Goal: Task Accomplishment & Management: Use online tool/utility

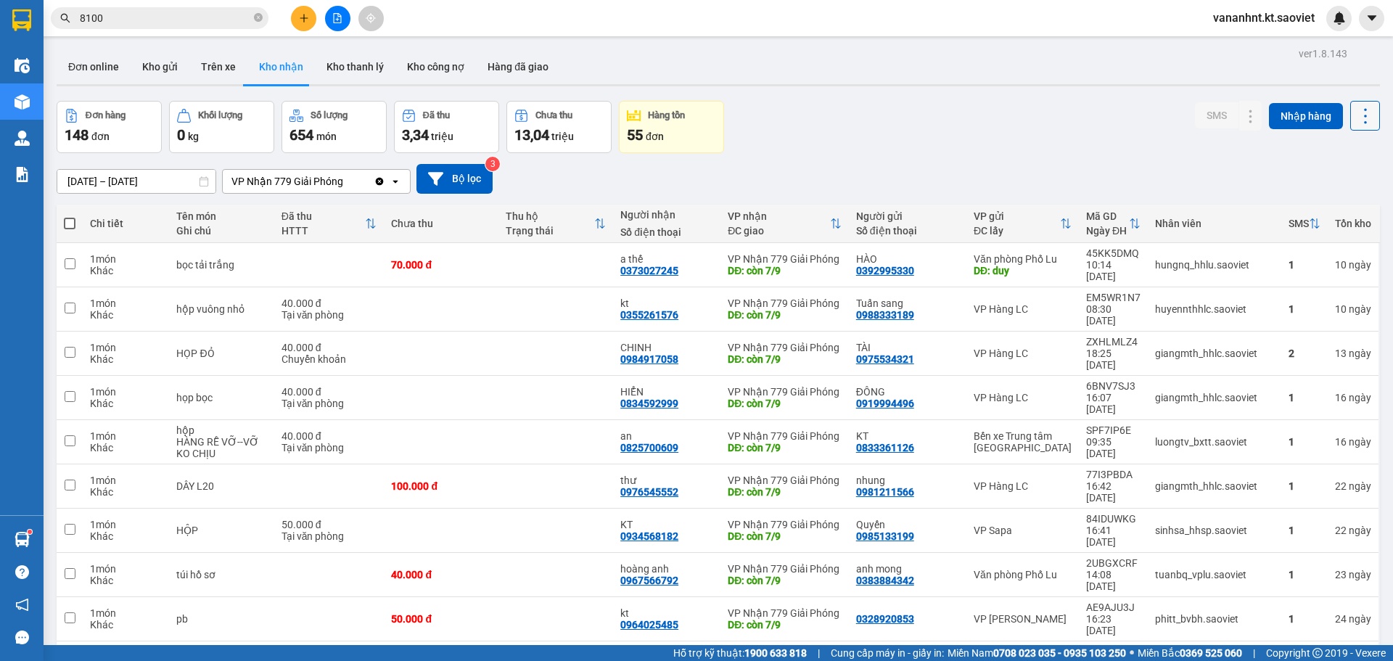
click at [1355, 114] on icon at bounding box center [1365, 116] width 20 height 20
click at [1335, 192] on li "Làm mới" at bounding box center [1327, 181] width 109 height 26
click at [1355, 107] on icon at bounding box center [1365, 116] width 20 height 20
click at [1344, 175] on span "Làm mới" at bounding box center [1334, 181] width 40 height 15
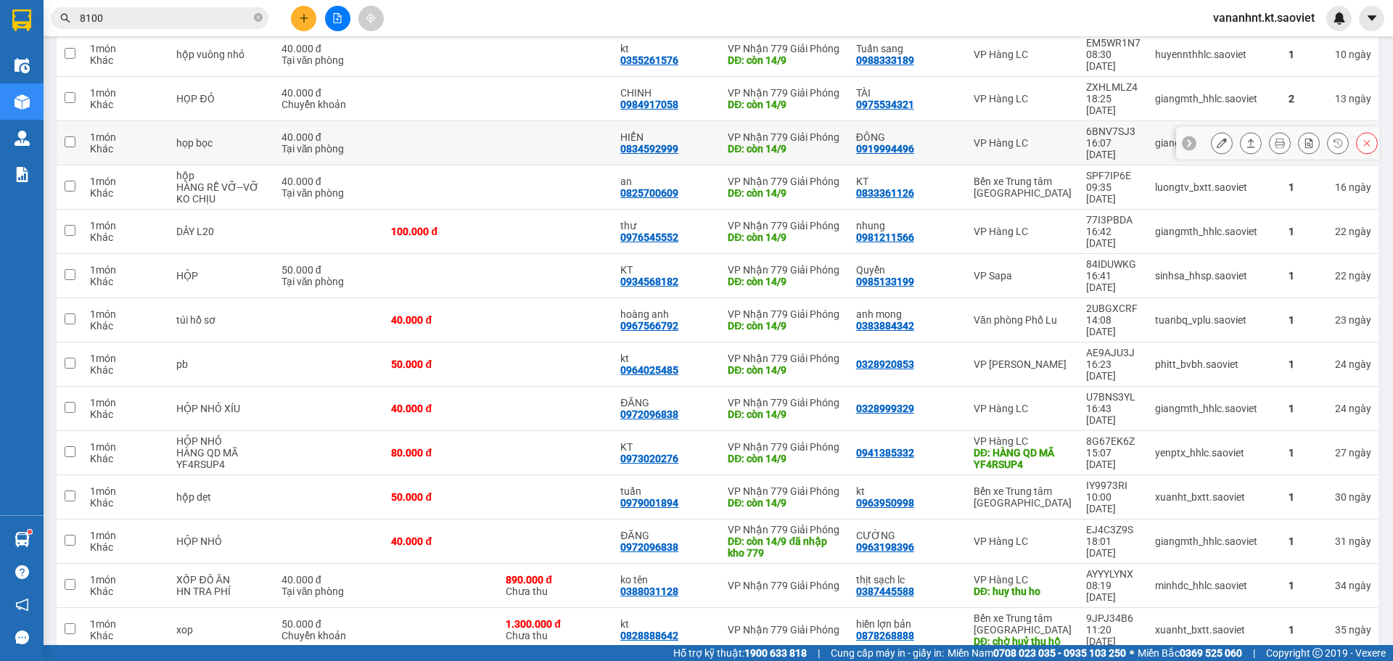
scroll to position [435, 0]
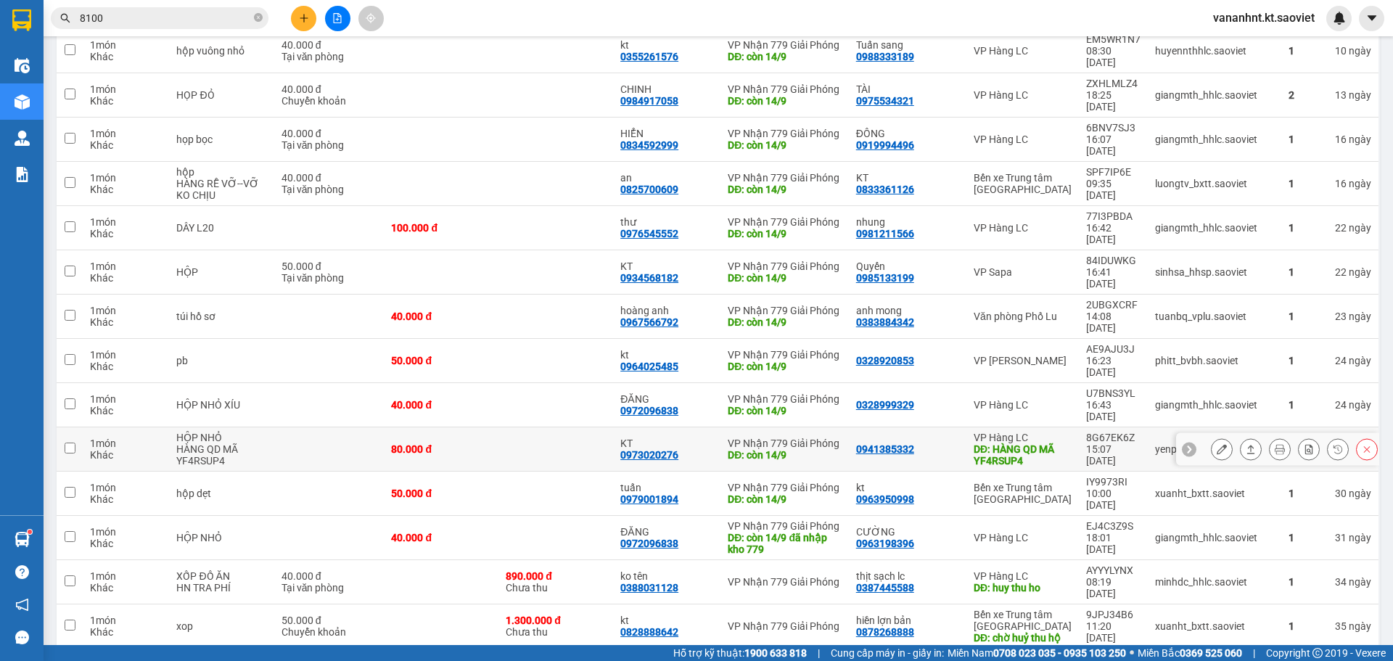
click at [986, 443] on div "DĐ: HÀNG QD MÃ YF4RSUP4" at bounding box center [1022, 454] width 98 height 23
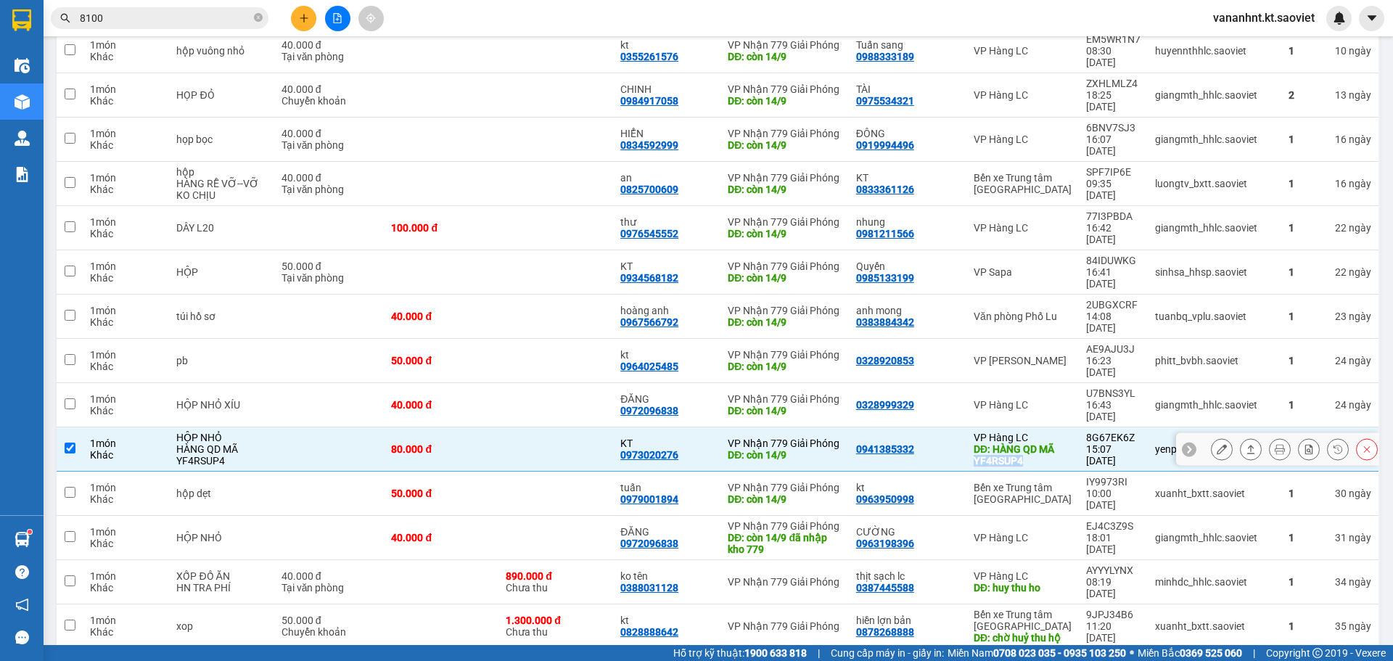
click at [986, 443] on div "DĐ: HÀNG QD MÃ YF4RSUP4" at bounding box center [1022, 454] width 98 height 23
checkbox input "false"
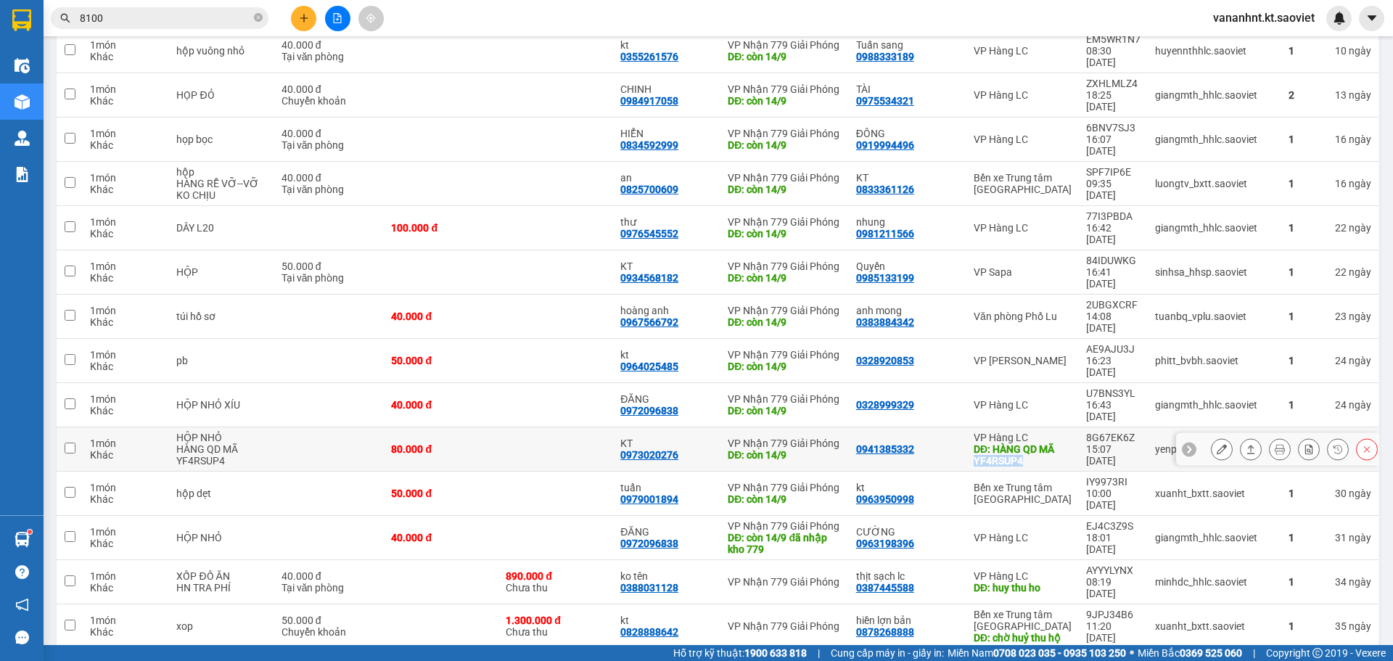
copy div "YF4RSUP4"
click at [77, 18] on span "8100" at bounding box center [160, 18] width 218 height 22
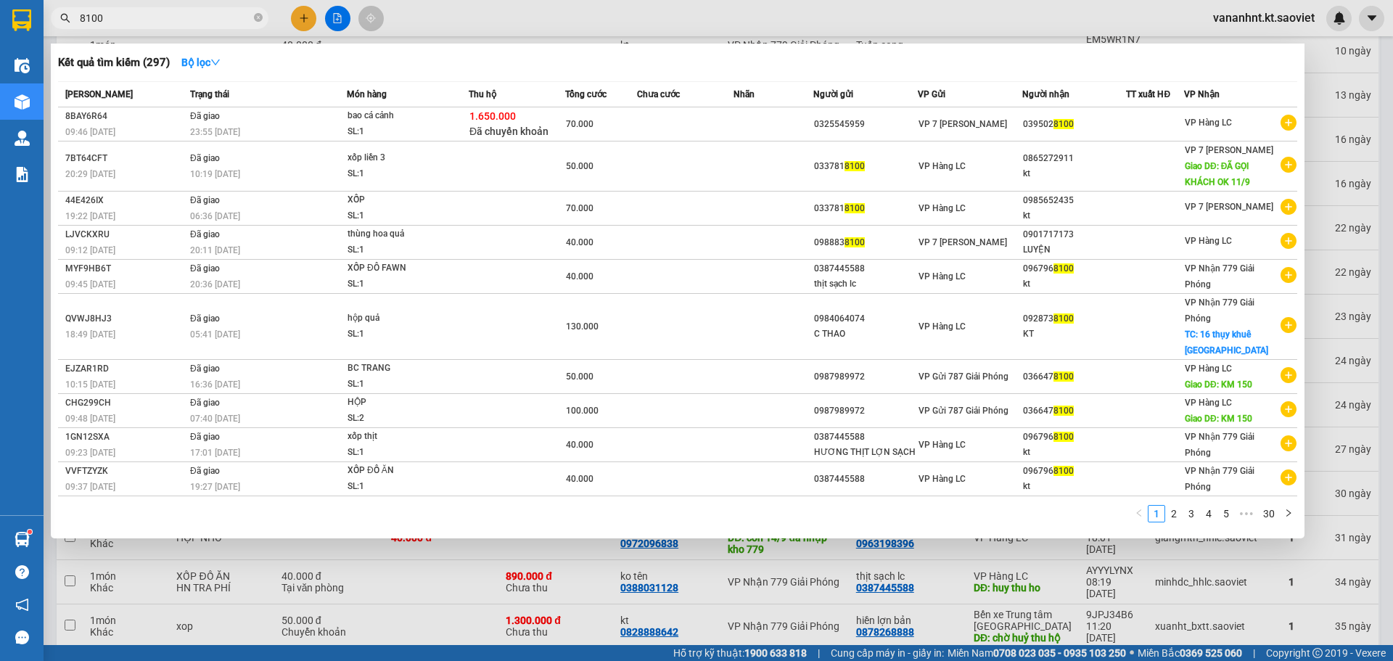
click at [89, 16] on input "8100" at bounding box center [165, 18] width 171 height 16
paste input "YF4RSUP4"
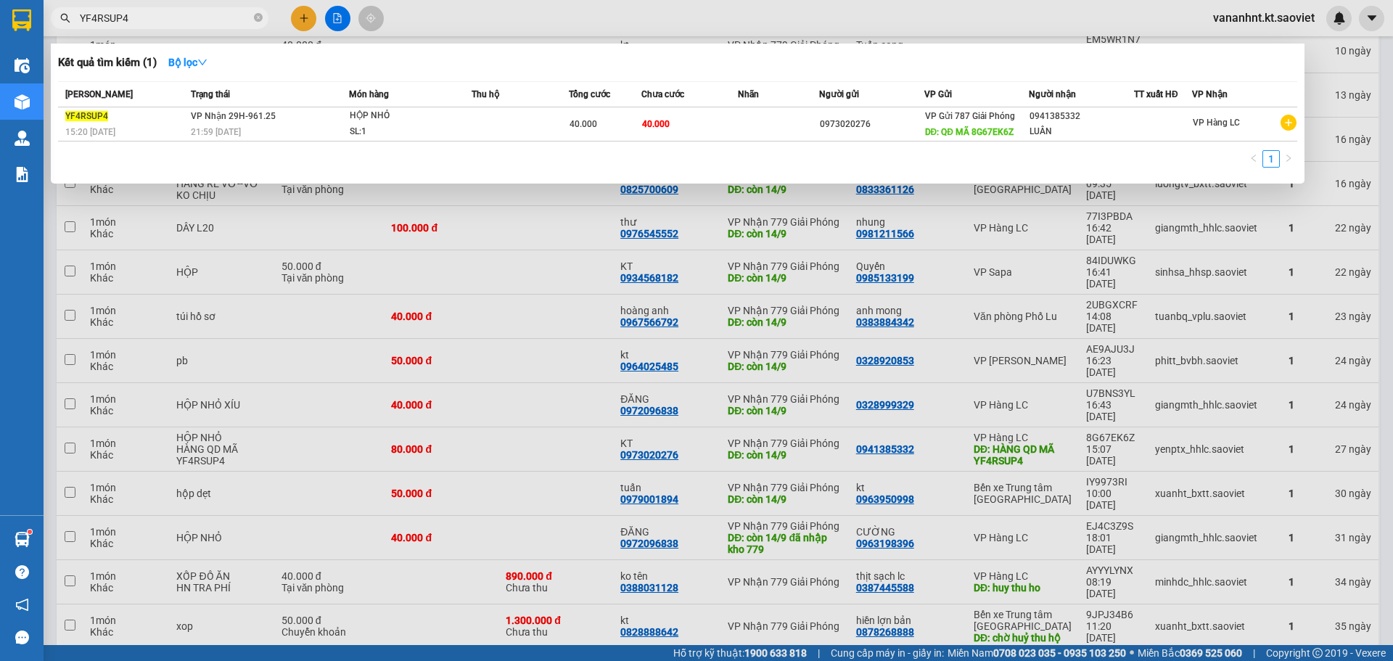
click at [1038, 343] on div at bounding box center [696, 330] width 1393 height 661
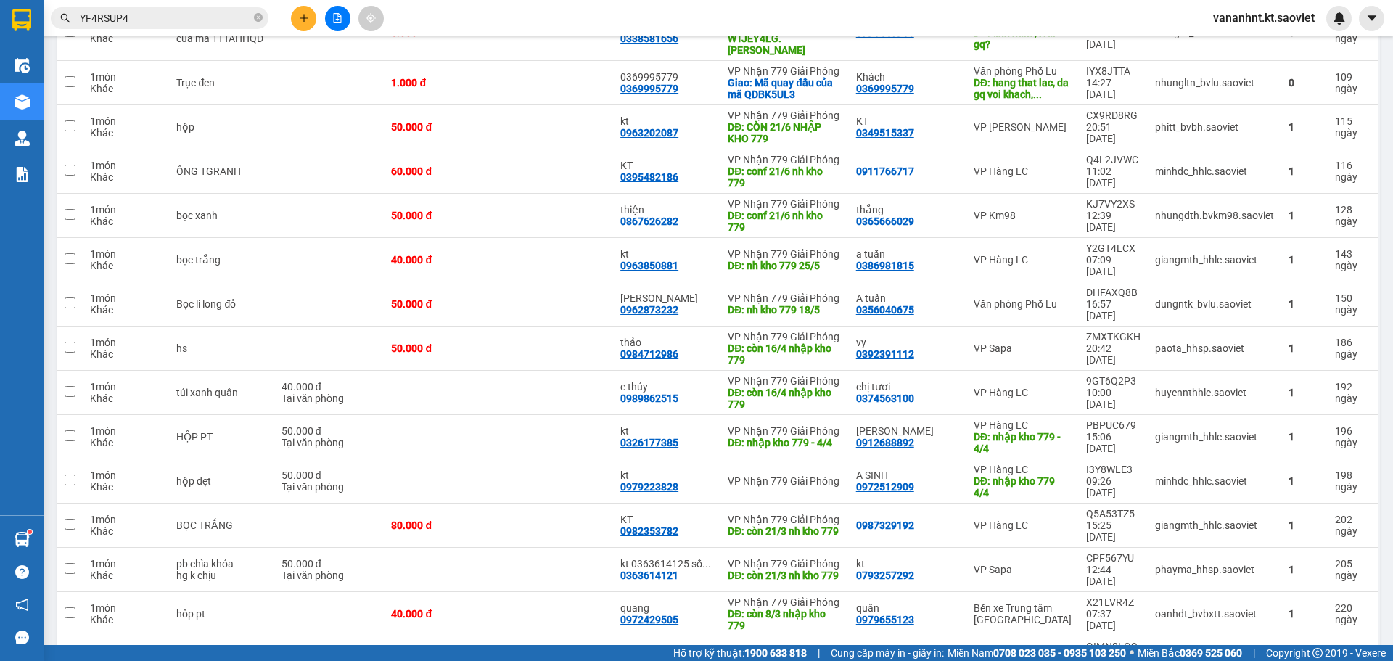
scroll to position [1773, 0]
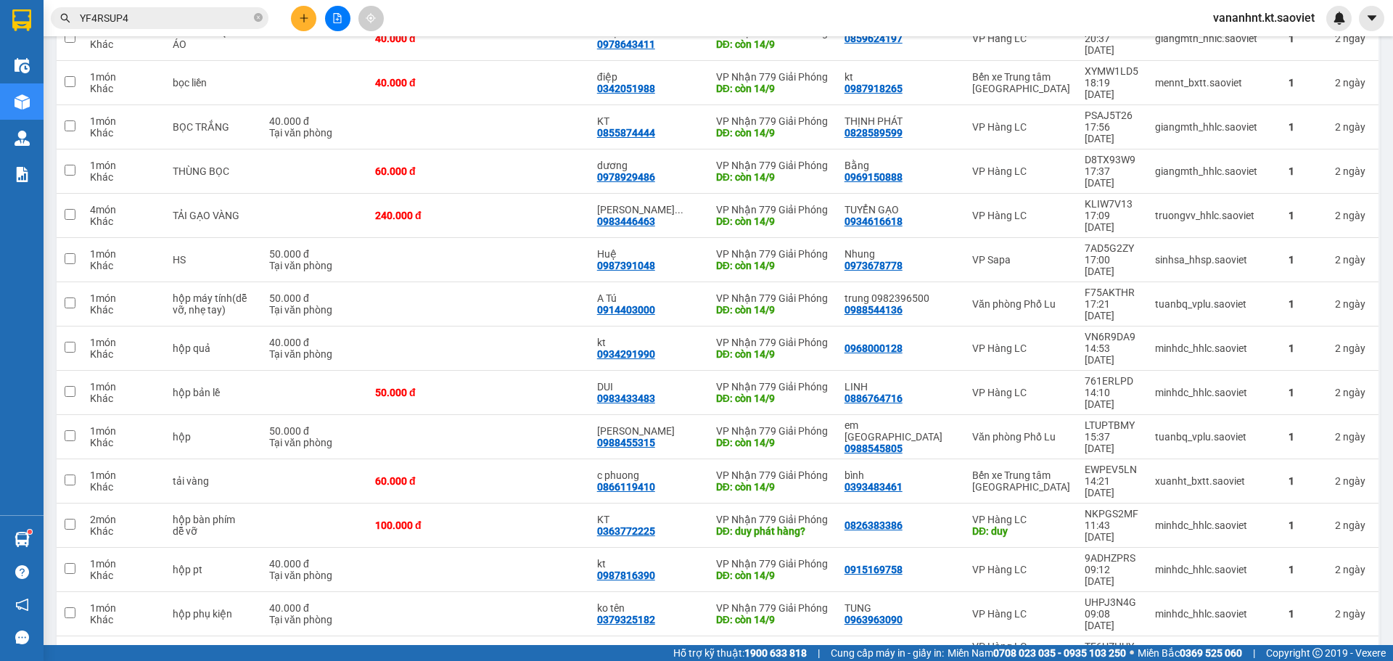
scroll to position [3061, 0]
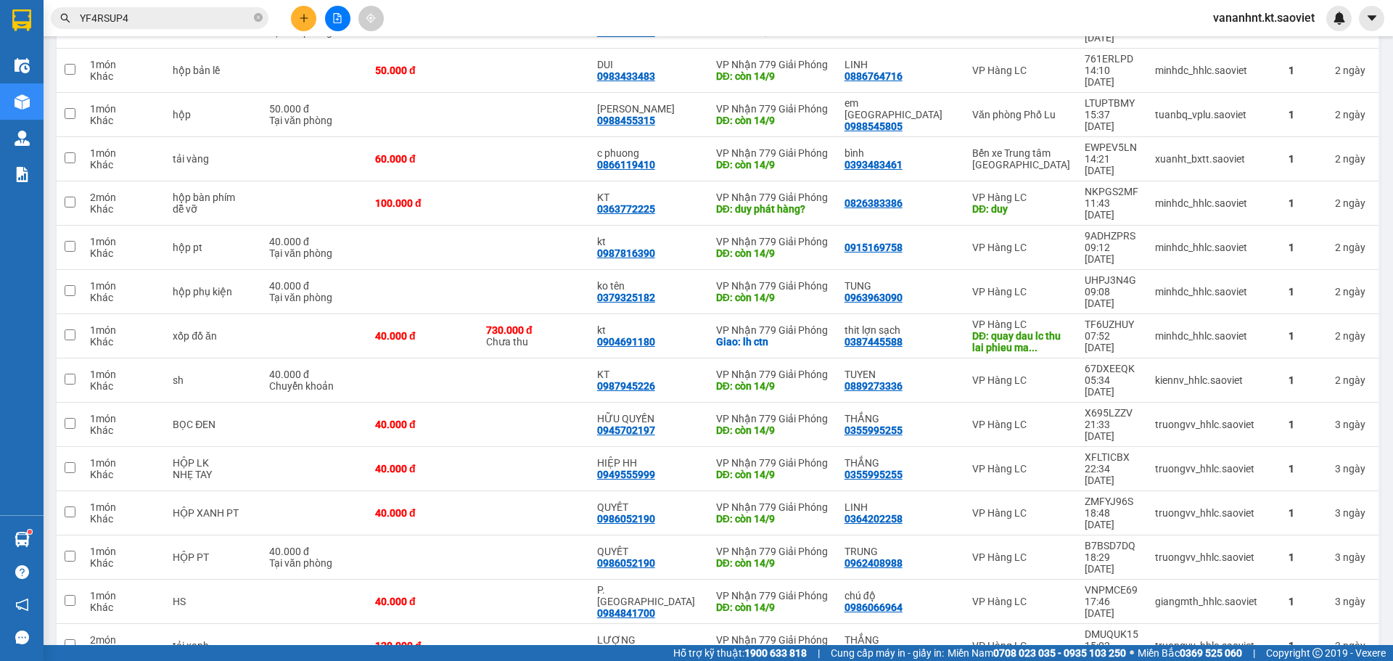
copy div "0967171982"
click at [104, 12] on input "YF4RSUP4" at bounding box center [165, 18] width 171 height 16
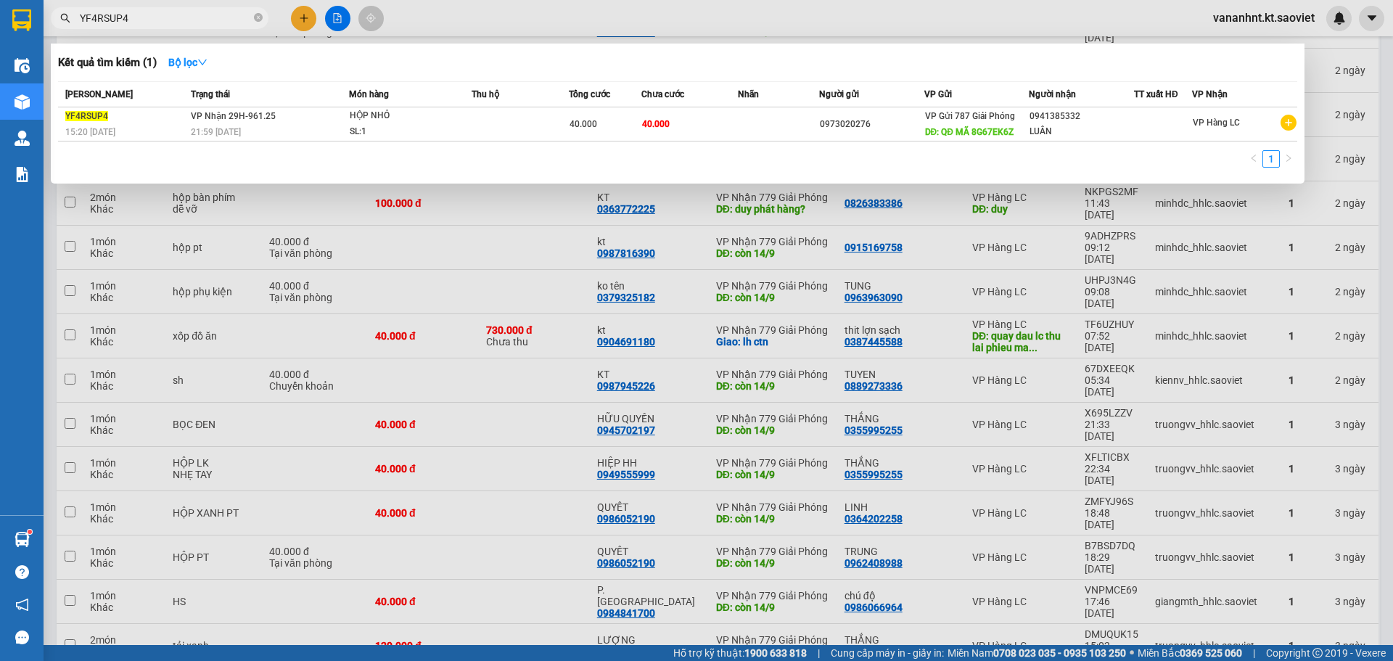
click at [104, 12] on input "YF4RSUP4" at bounding box center [165, 18] width 171 height 16
paste input "0967171982"
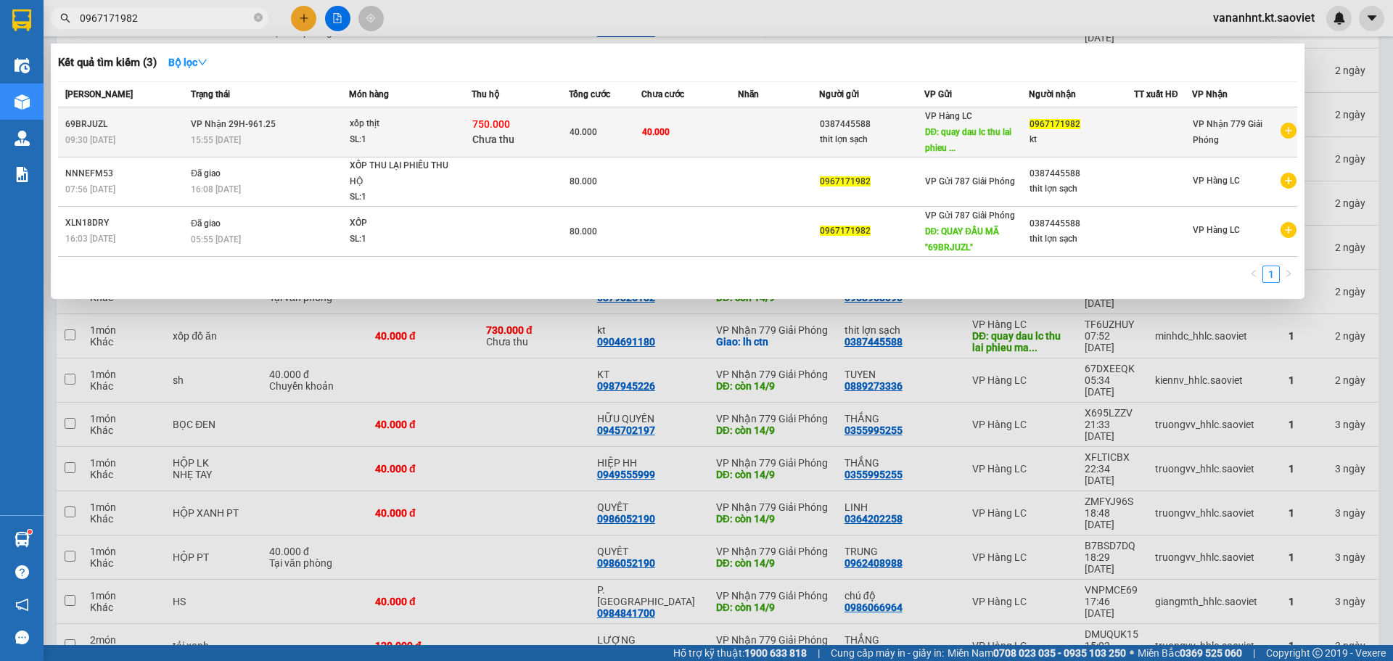
type input "0967171982"
click at [963, 140] on div "VP Hàng LC DĐ: quay dau lc thu lai phieu ..." at bounding box center [977, 132] width 104 height 48
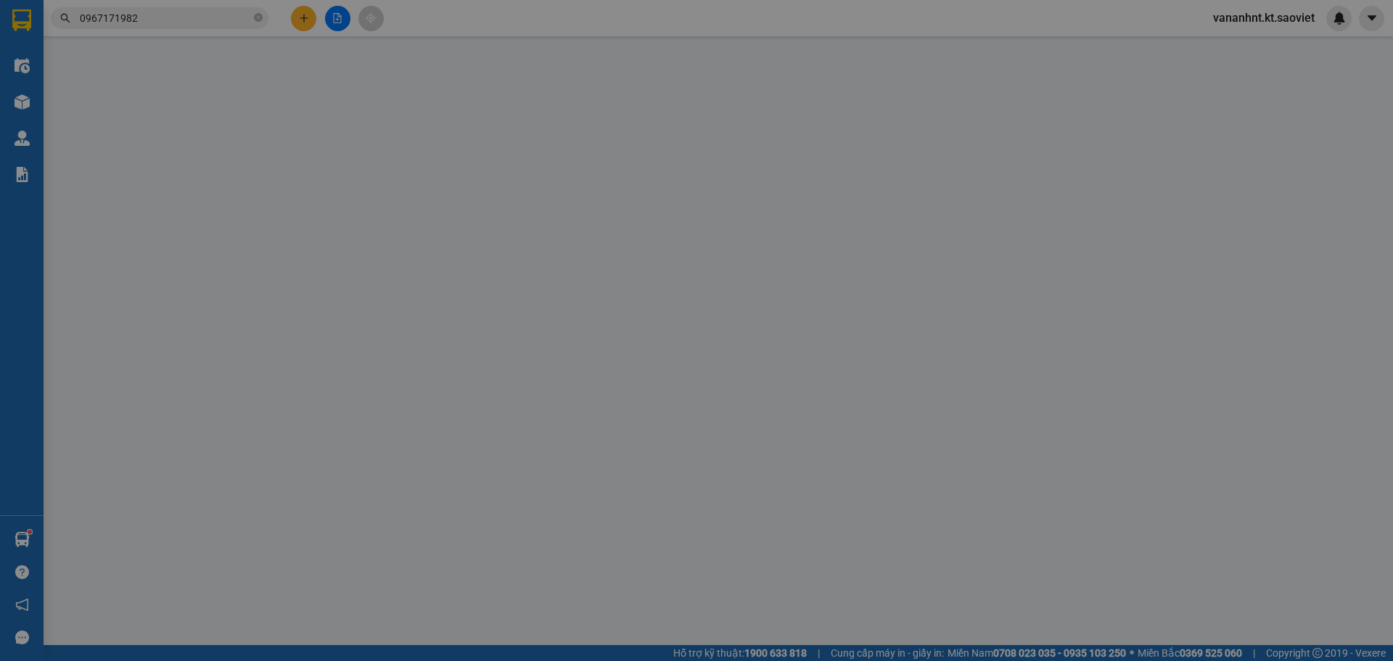
type input "0387445588"
type input "thit lợn sạch"
type input "quay dau lc thu lai phieu thu ho"
type input "0967171982"
type input "kt"
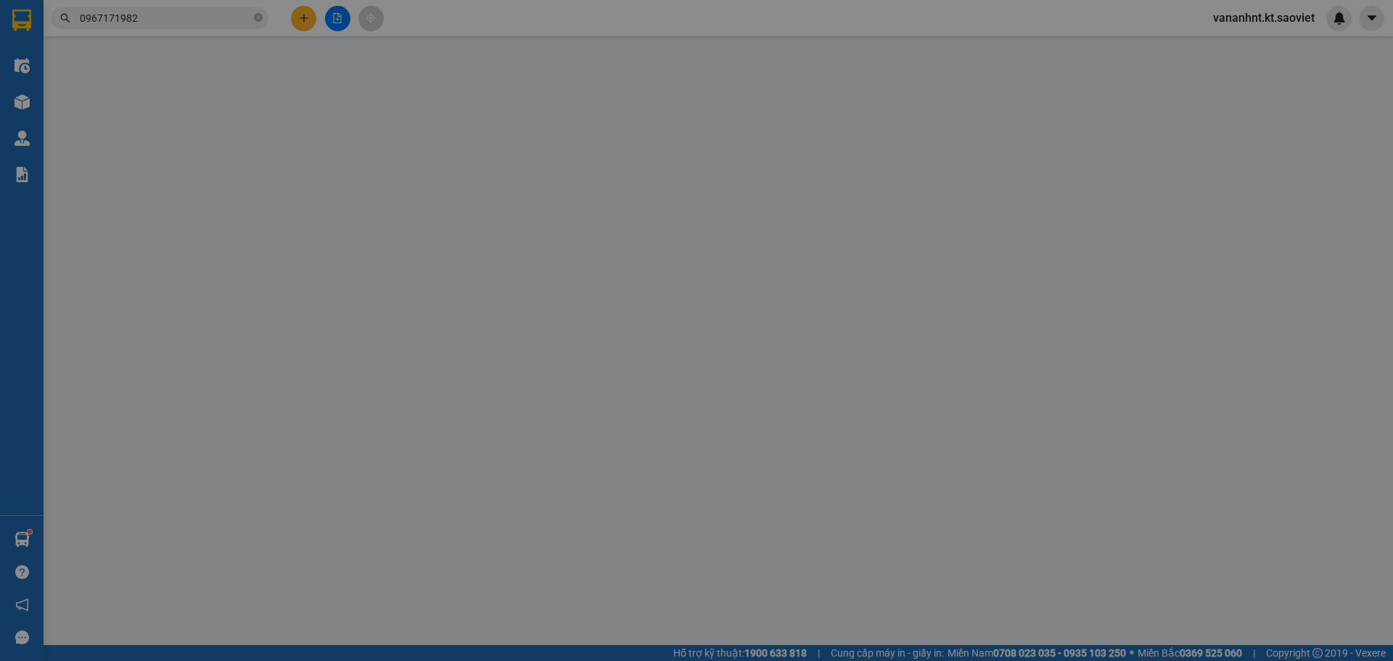
type input "40.000"
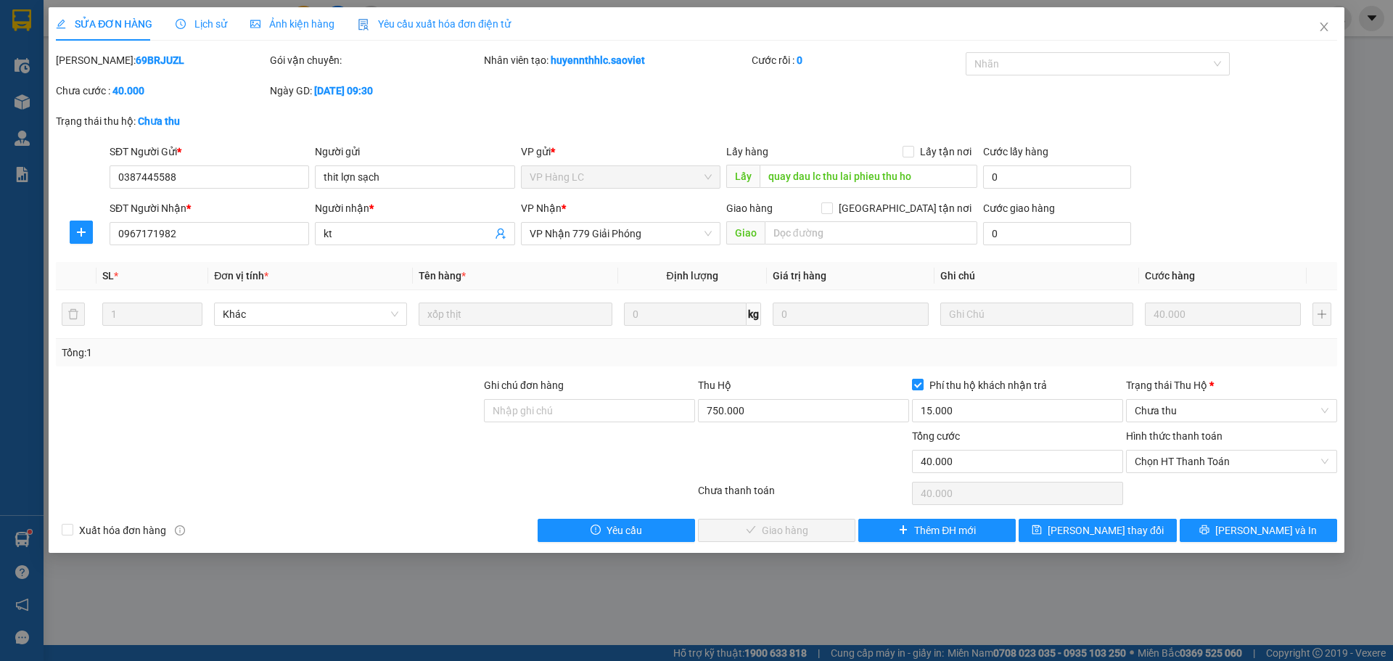
click at [955, 584] on div "SỬA ĐƠN HÀNG Lịch sử Ảnh kiện hàng Yêu cầu xuất hóa đơn điện tử Total Paid Fee …" at bounding box center [696, 330] width 1393 height 661
click at [1315, 28] on span "Close" at bounding box center [1323, 27] width 41 height 41
click at [1320, 25] on span "vananhnt.kt.saoviet" at bounding box center [1263, 18] width 125 height 18
click at [1324, 29] on div "vananhnt.kt.saoviet" at bounding box center [1276, 18] width 150 height 25
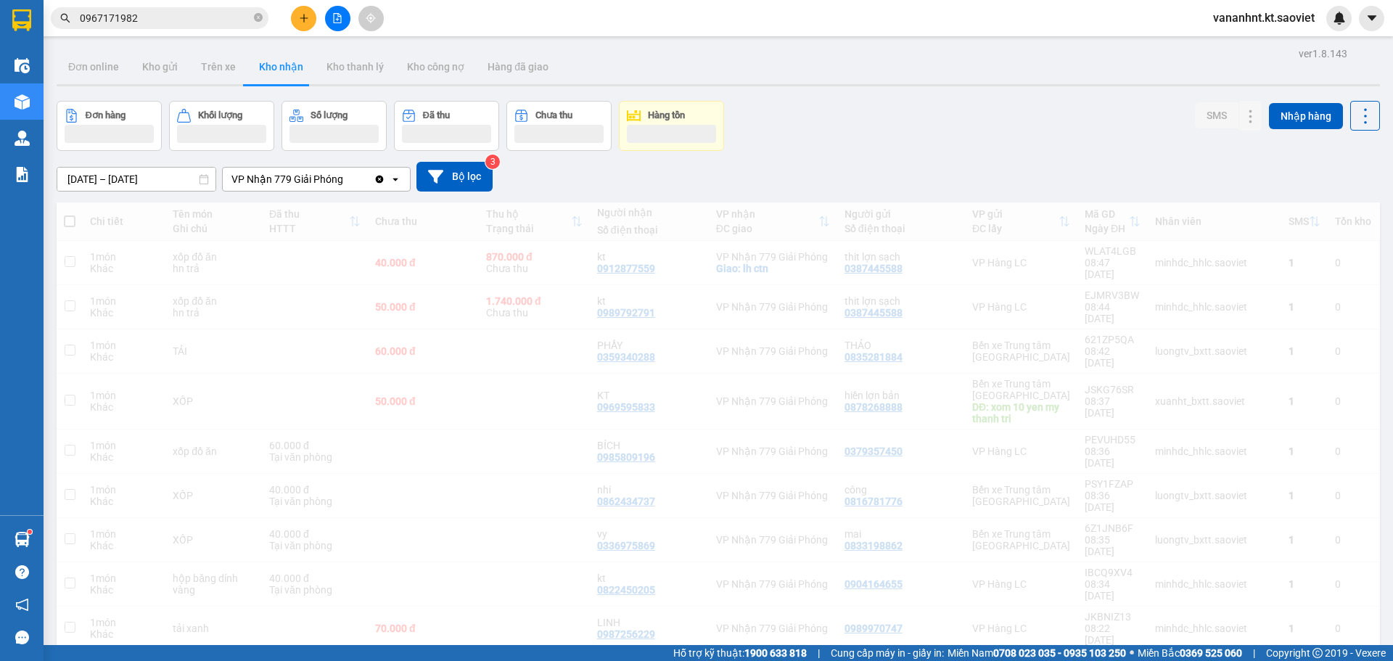
click at [1324, 29] on div "vananhnt.kt.saoviet" at bounding box center [1276, 18] width 150 height 25
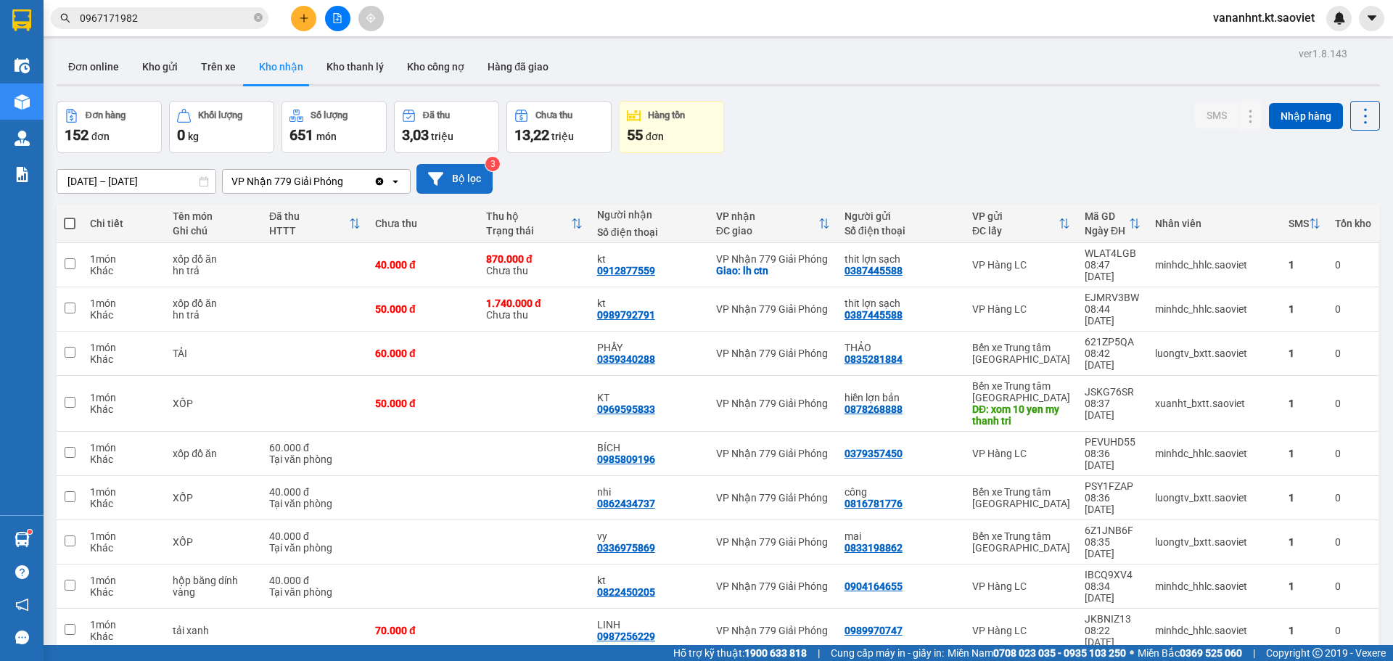
click at [461, 186] on button "Bộ lọc" at bounding box center [454, 179] width 76 height 30
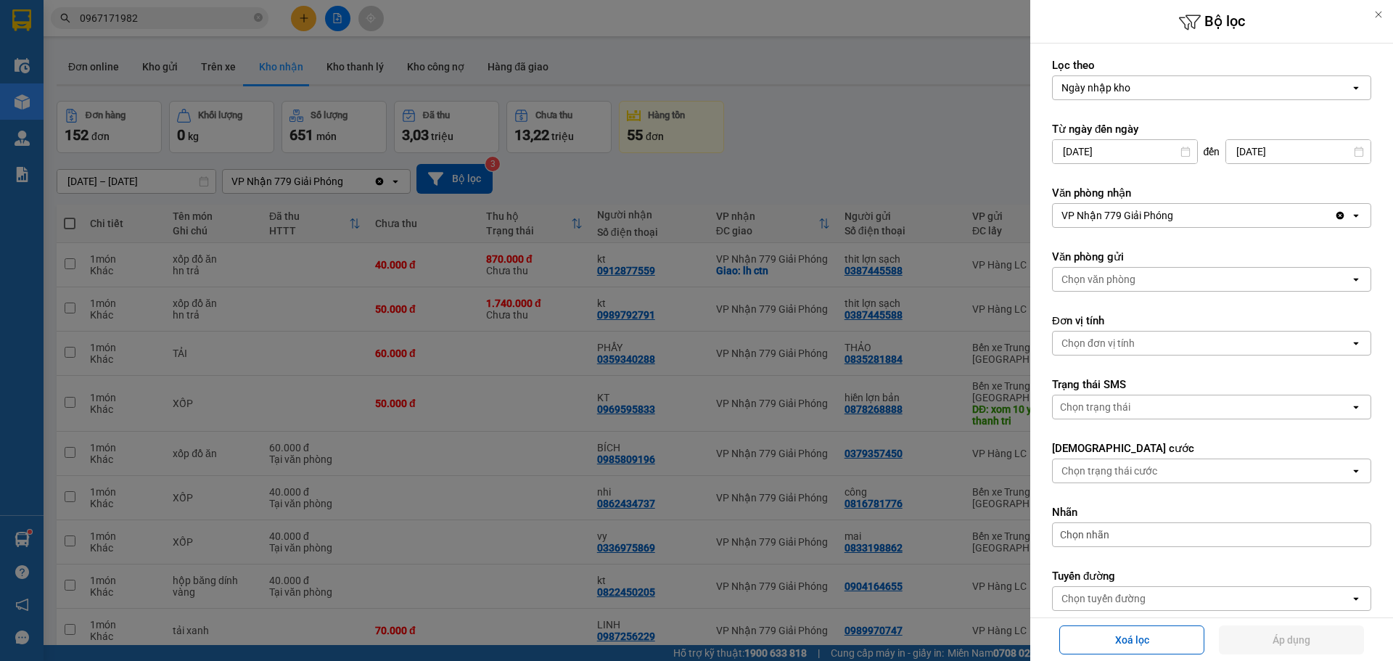
click at [1140, 217] on div "VP Nhận 779 Giải Phóng" at bounding box center [1117, 215] width 112 height 15
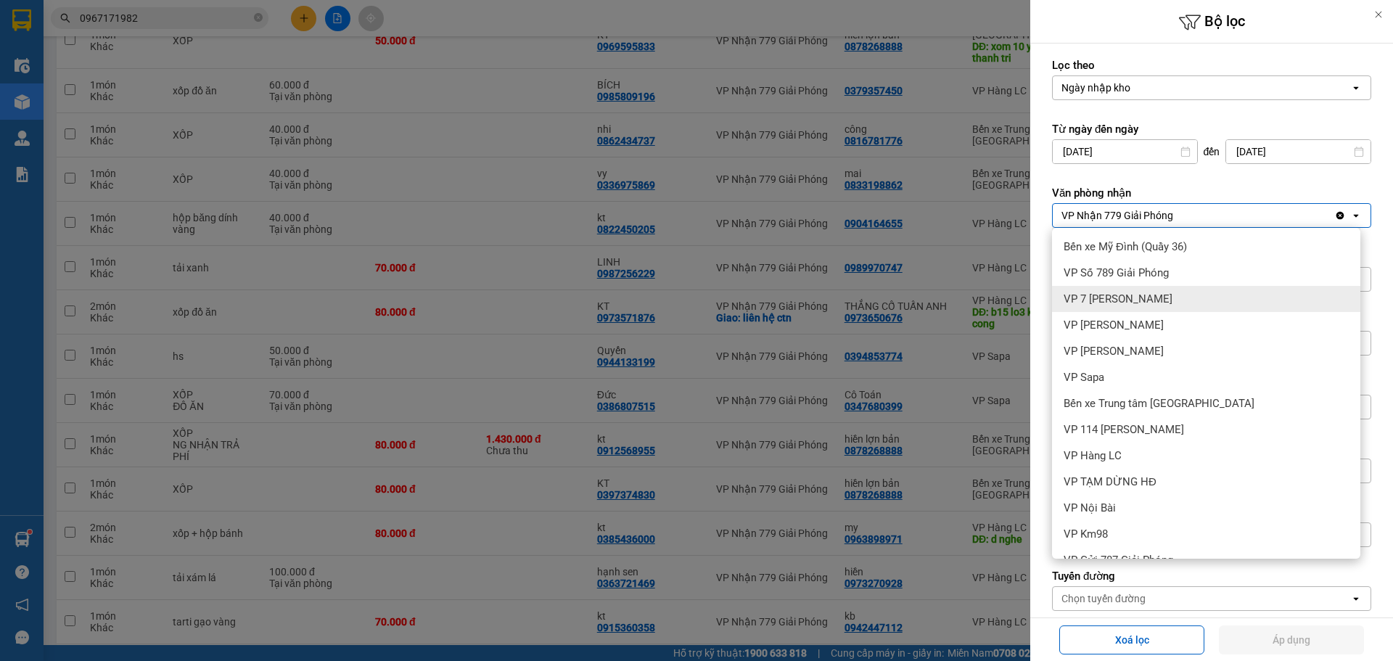
click at [1140, 292] on span "VP 7 [PERSON_NAME]" at bounding box center [1117, 299] width 109 height 15
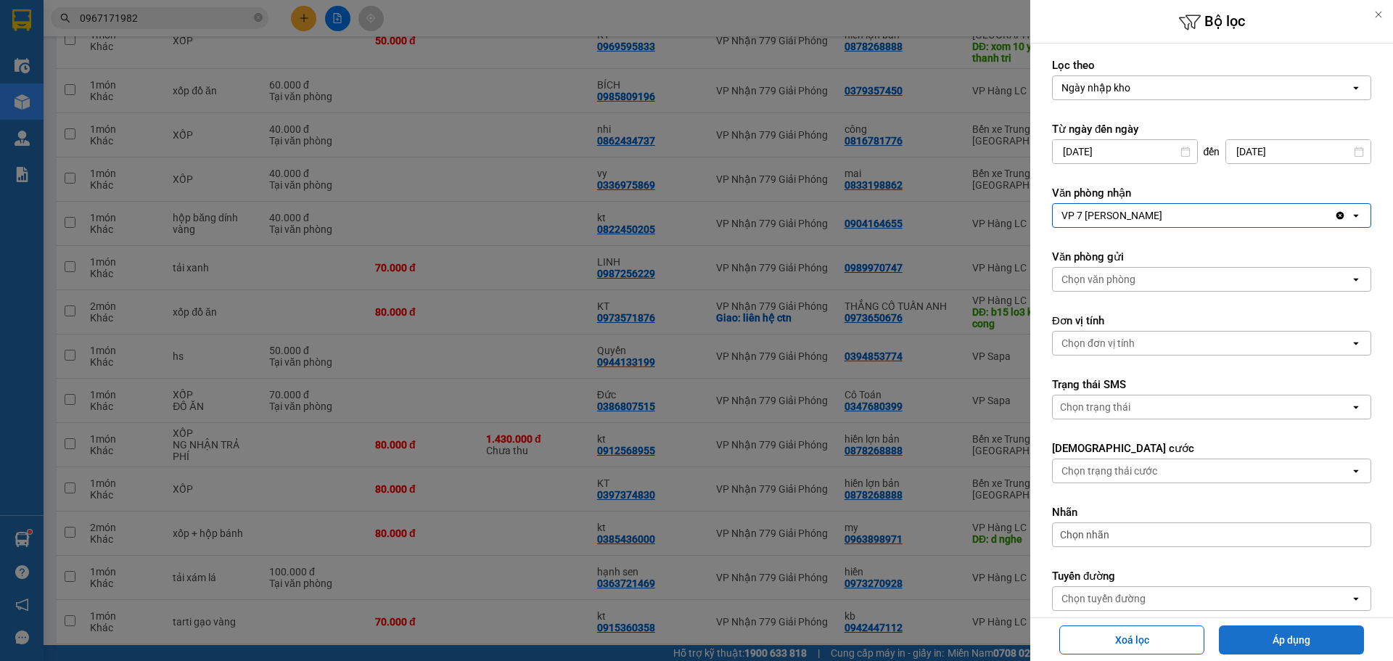
click at [1258, 635] on button "Áp dụng" at bounding box center [1291, 639] width 145 height 29
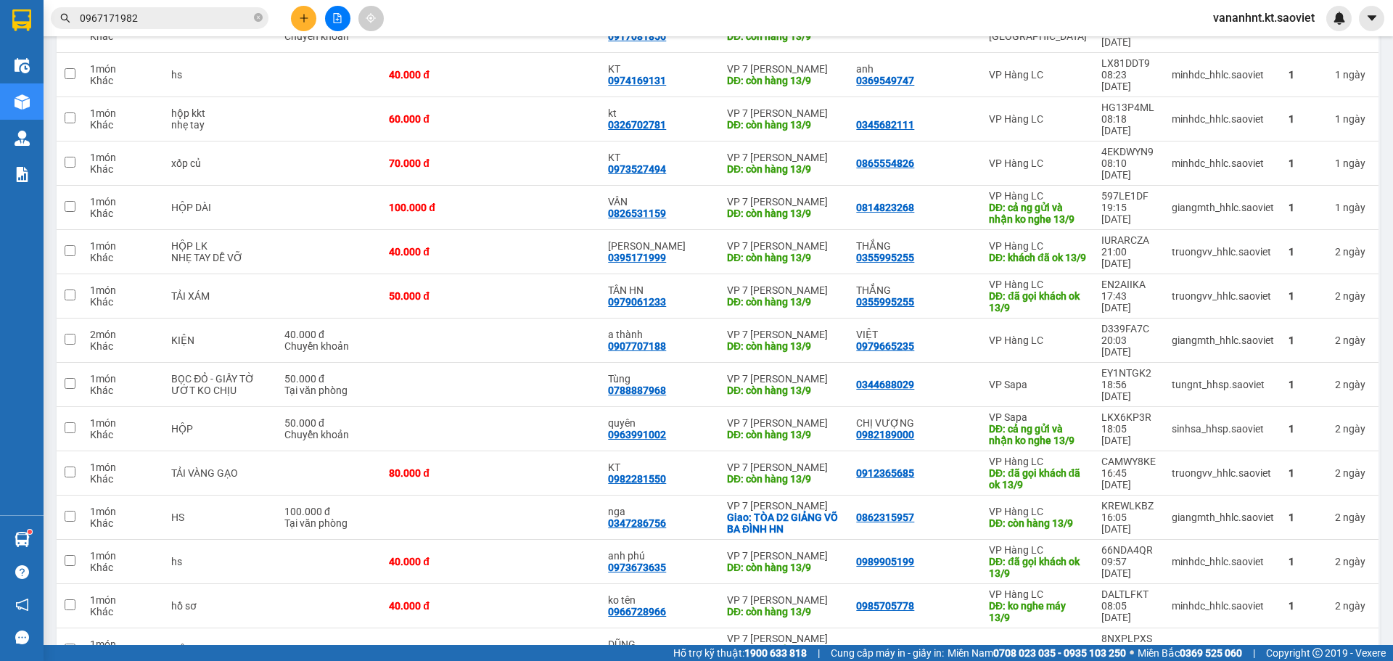
scroll to position [3061, 0]
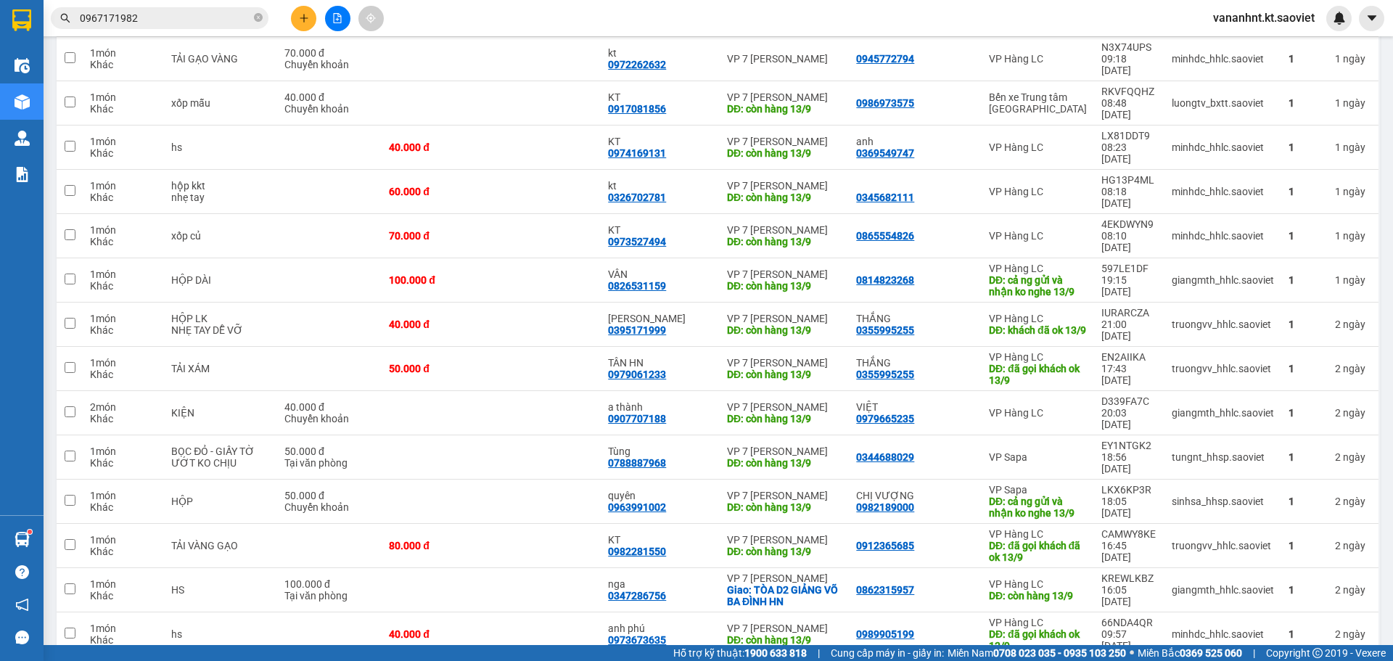
copy div "0981477592"
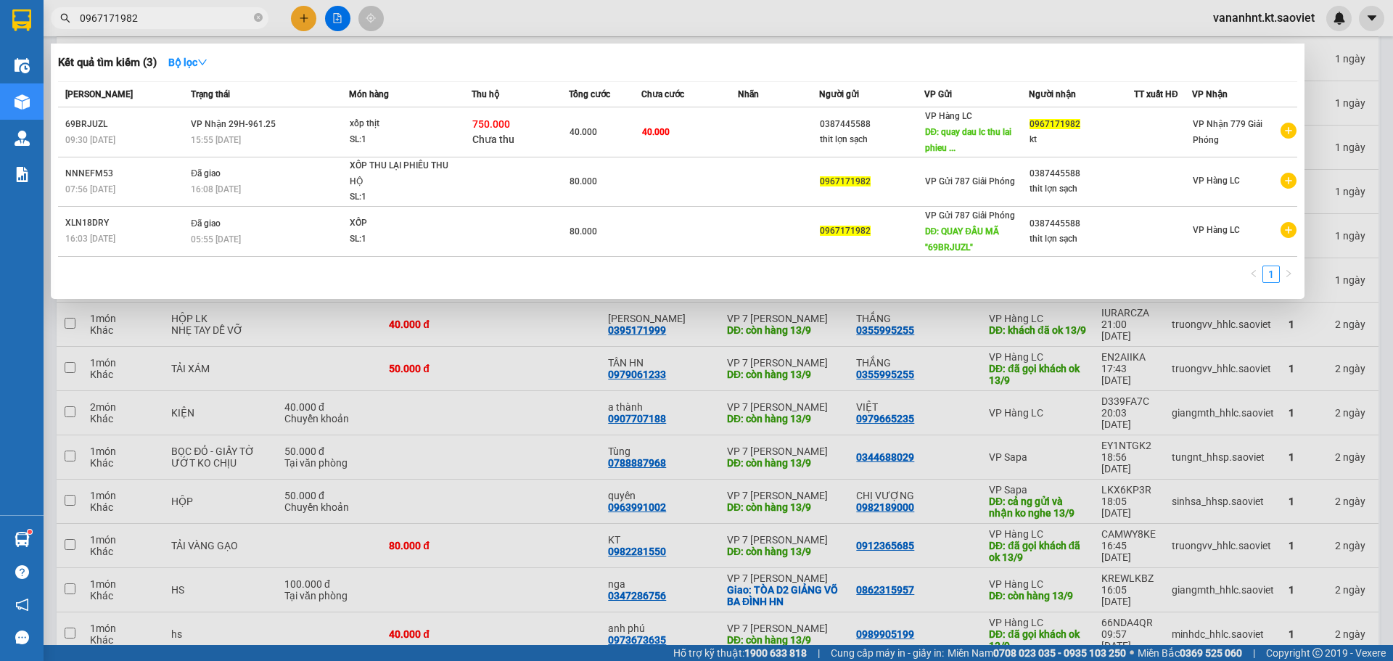
click at [113, 17] on input "0967171982" at bounding box center [165, 18] width 171 height 16
paste input "8147759"
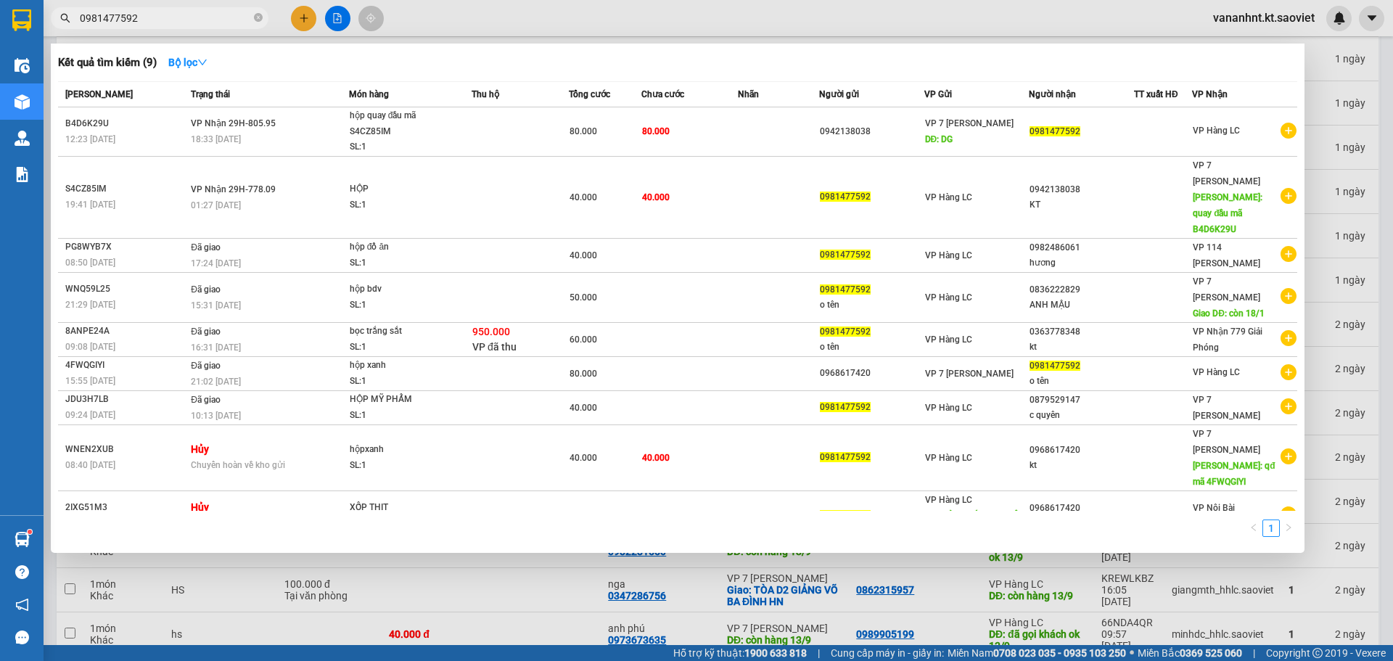
type input "0981477592"
click at [528, 572] on div at bounding box center [696, 330] width 1393 height 661
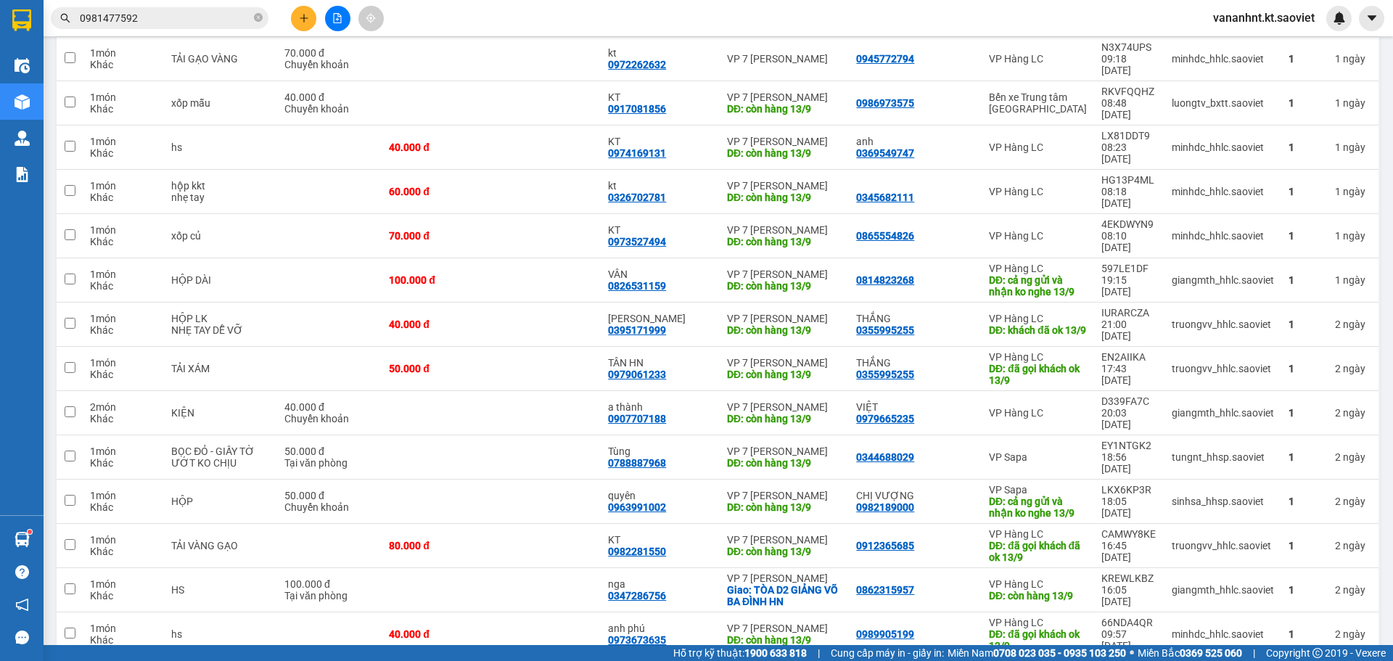
checkbox input "true"
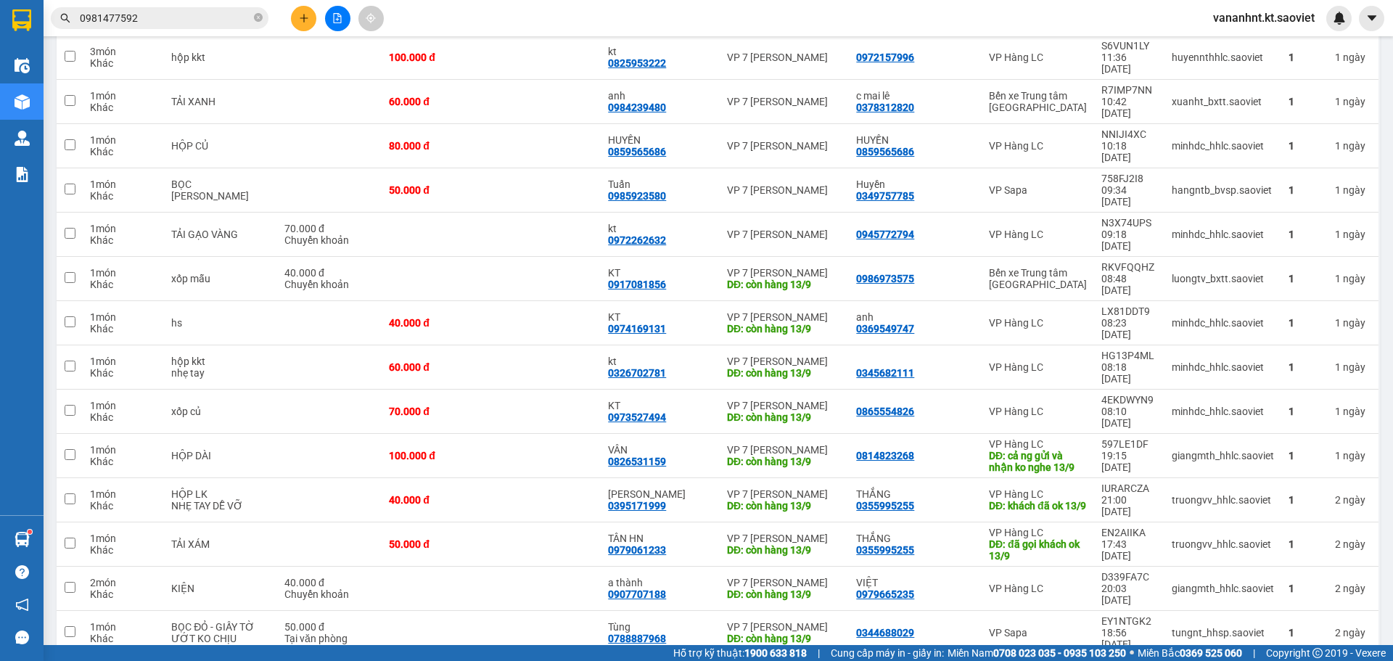
scroll to position [2916, 0]
